Goal: Register for event/course

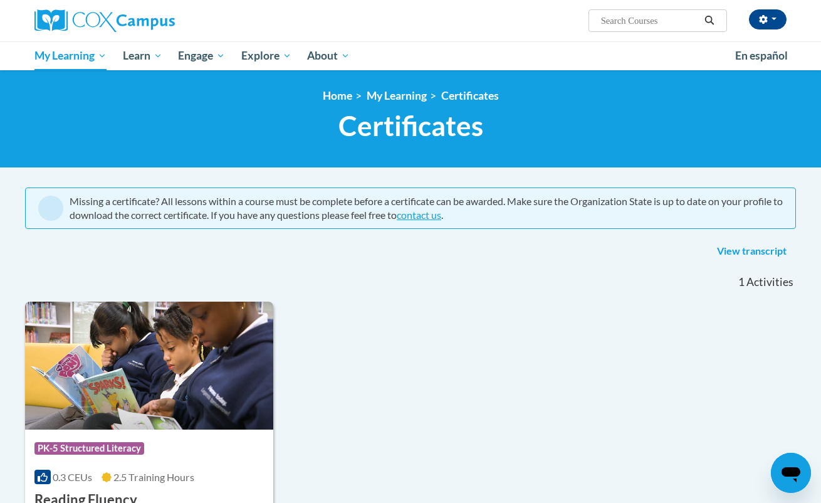
click at [601, 20] on input "Search..." at bounding box center [650, 20] width 100 height 15
type input "voc"
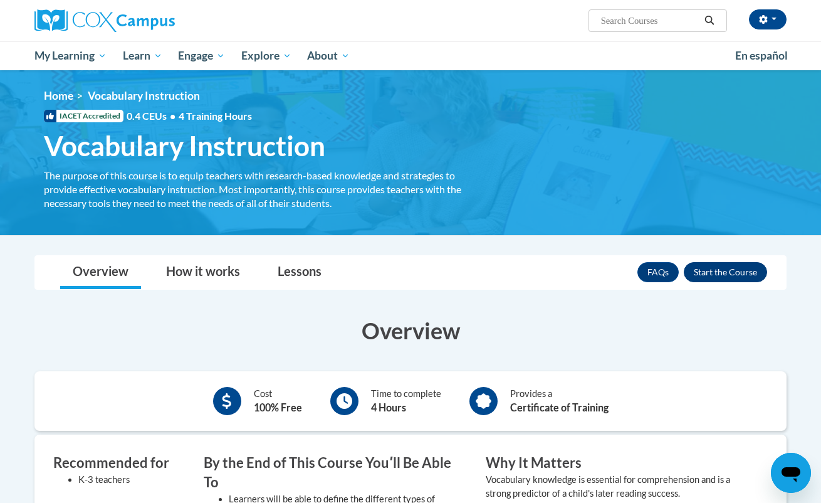
click at [705, 268] on button "Enroll" at bounding box center [725, 272] width 83 height 20
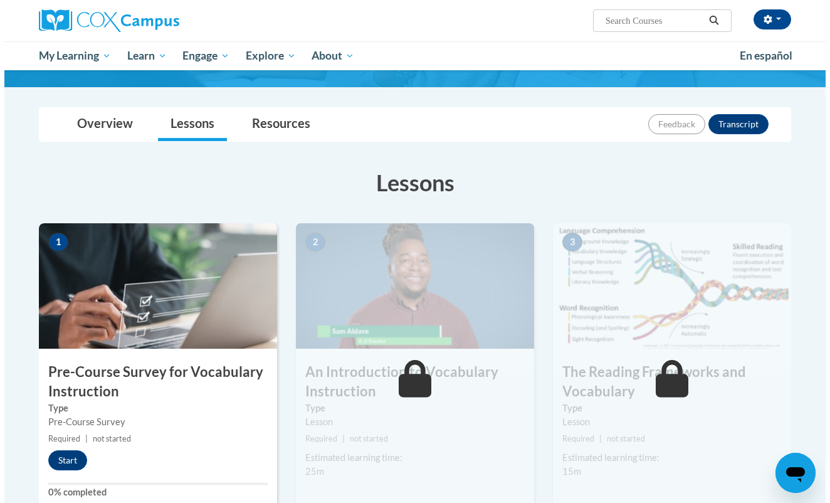
scroll to position [152, 0]
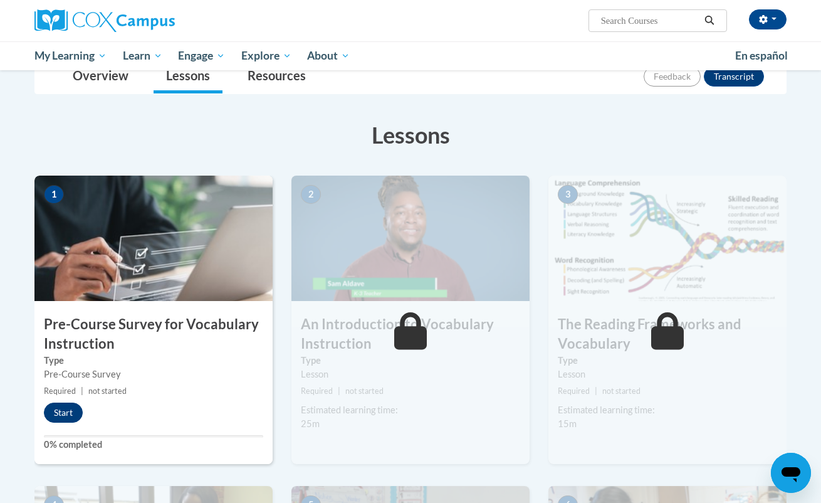
click at [66, 410] on button "Start" at bounding box center [63, 413] width 39 height 20
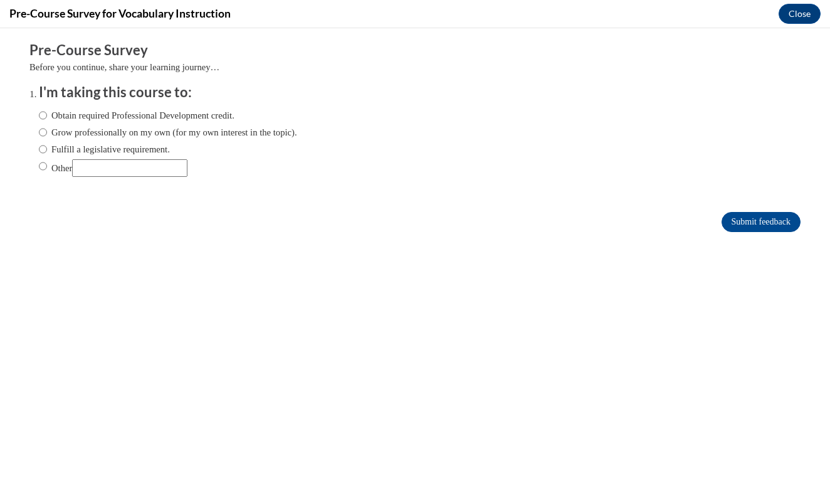
scroll to position [0, 0]
click at [42, 117] on label "Obtain required Professional Development credit." at bounding box center [137, 115] width 196 height 14
click at [42, 117] on input "Obtain required Professional Development credit." at bounding box center [43, 115] width 8 height 14
radio input "true"
click at [737, 219] on input "Submit feedback" at bounding box center [761, 222] width 79 height 20
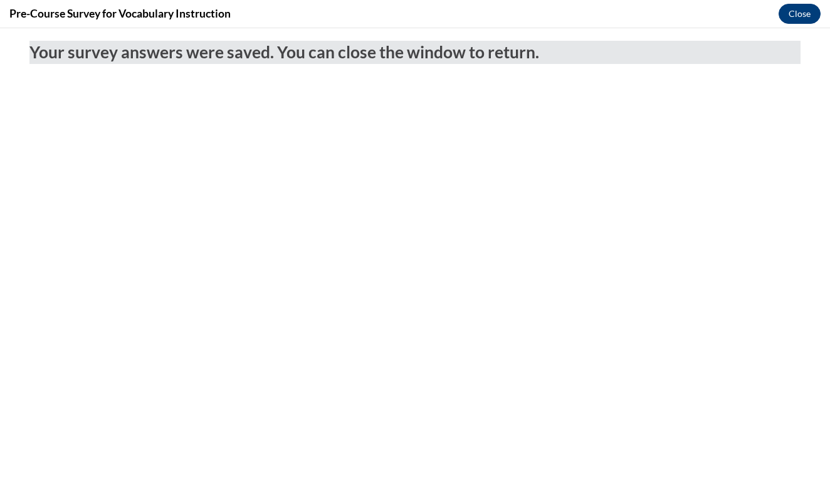
click at [809, 16] on button "Close" at bounding box center [800, 14] width 42 height 20
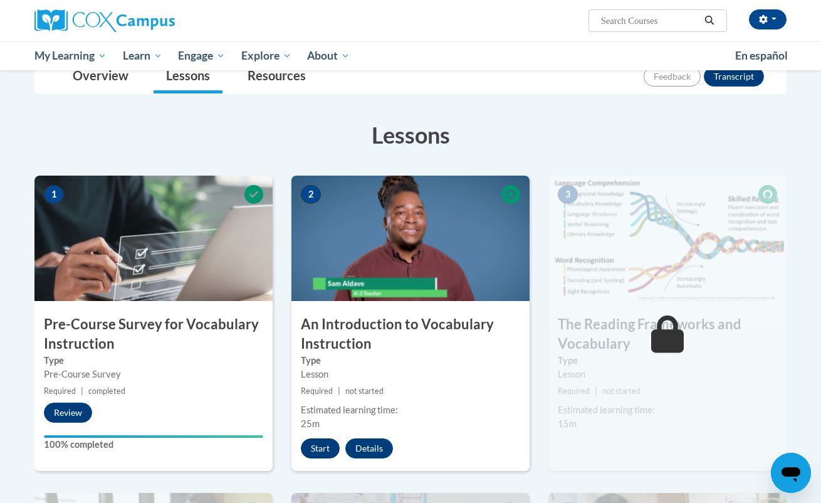
click at [326, 451] on button "Start" at bounding box center [320, 448] width 39 height 20
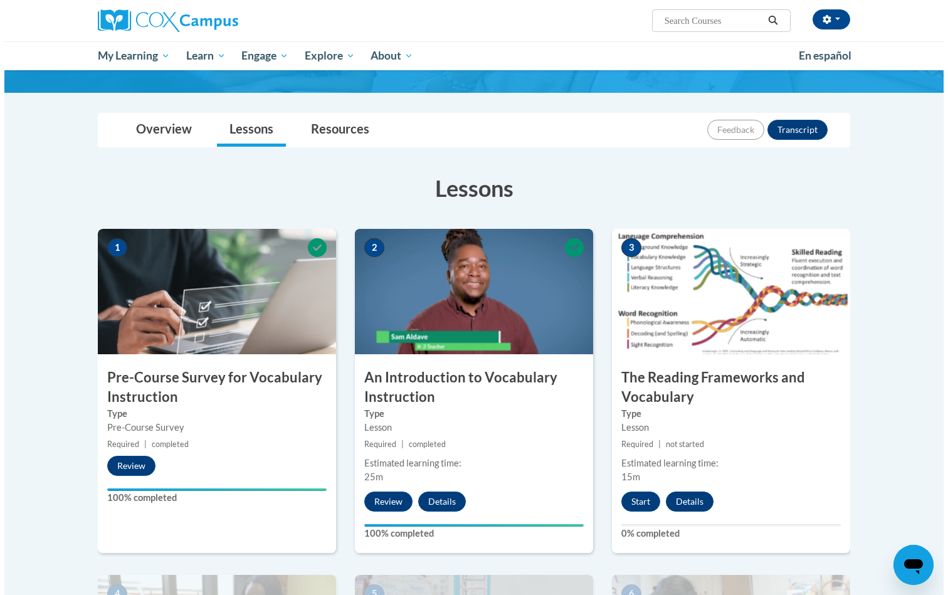
scroll to position [187, 0]
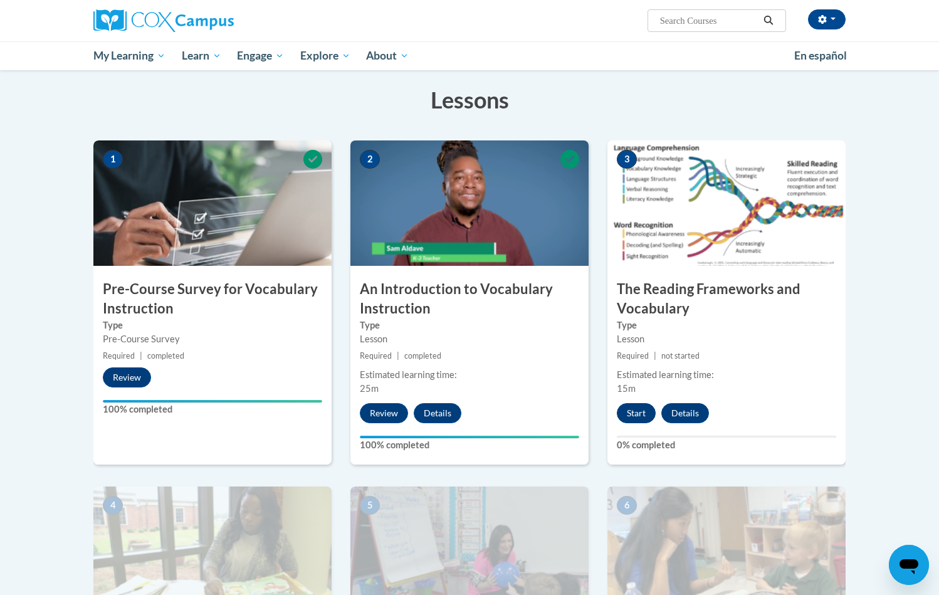
click at [639, 406] on button "Start" at bounding box center [636, 413] width 39 height 20
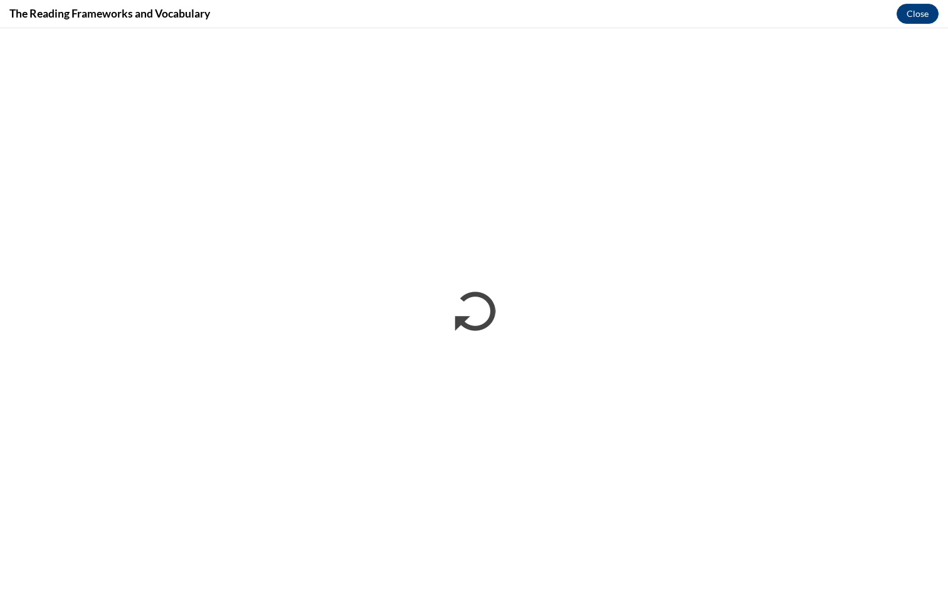
scroll to position [0, 0]
